Goal: Find specific page/section: Find specific page/section

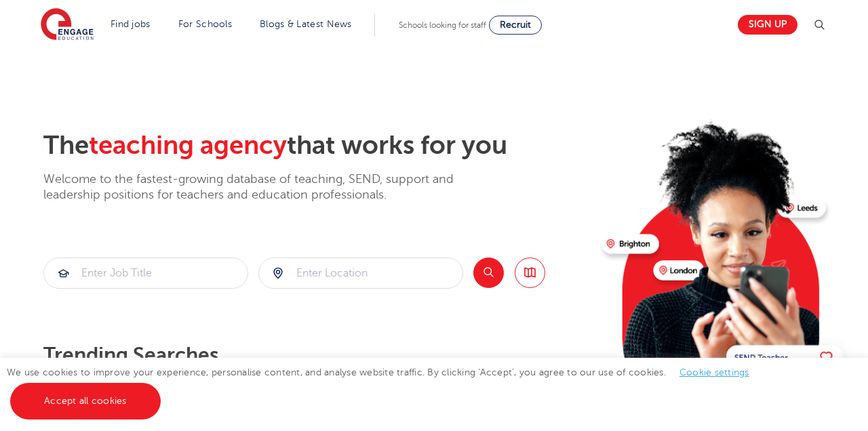
scroll to position [147, 0]
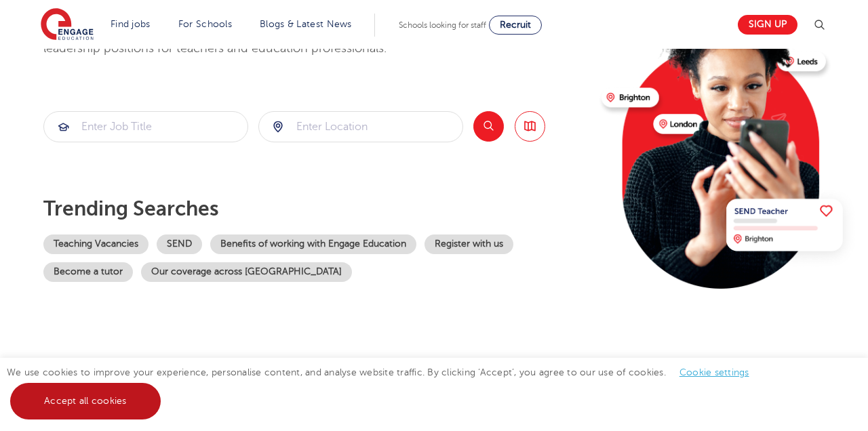
click at [143, 385] on link "Accept all cookies" at bounding box center [85, 401] width 151 height 37
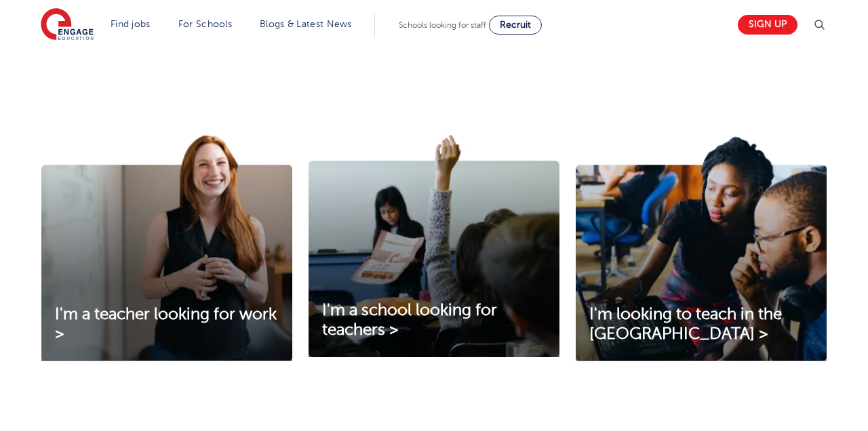
scroll to position [399, 0]
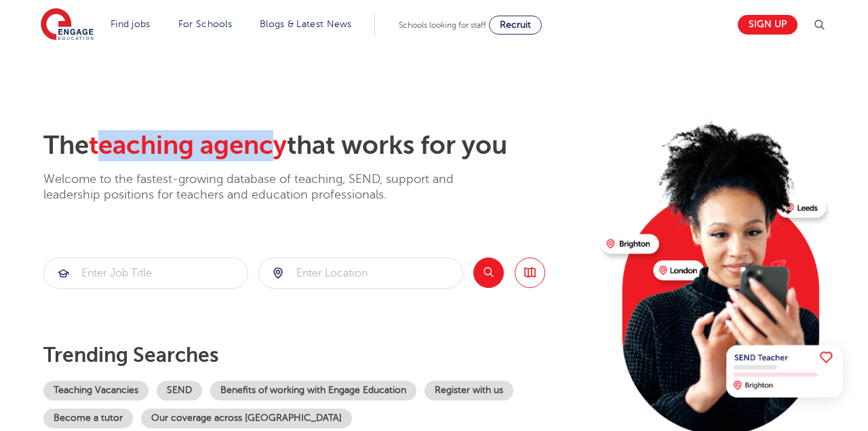
drag, startPoint x: 286, startPoint y: 153, endPoint x: 110, endPoint y: 140, distance: 176.9
click at [110, 140] on span "teaching agency" at bounding box center [188, 145] width 198 height 29
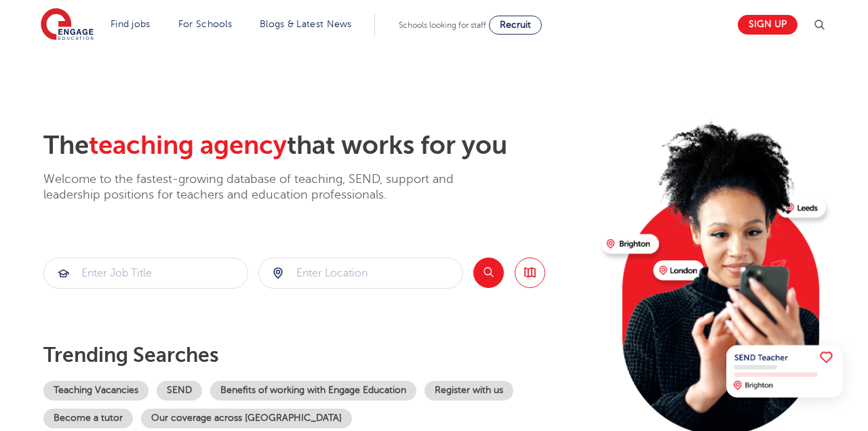
click at [234, 79] on section "The teaching agency that works for you Welcome to the fastest-growing database …" at bounding box center [434, 273] width 868 height 448
